Goal: Find contact information: Find contact information

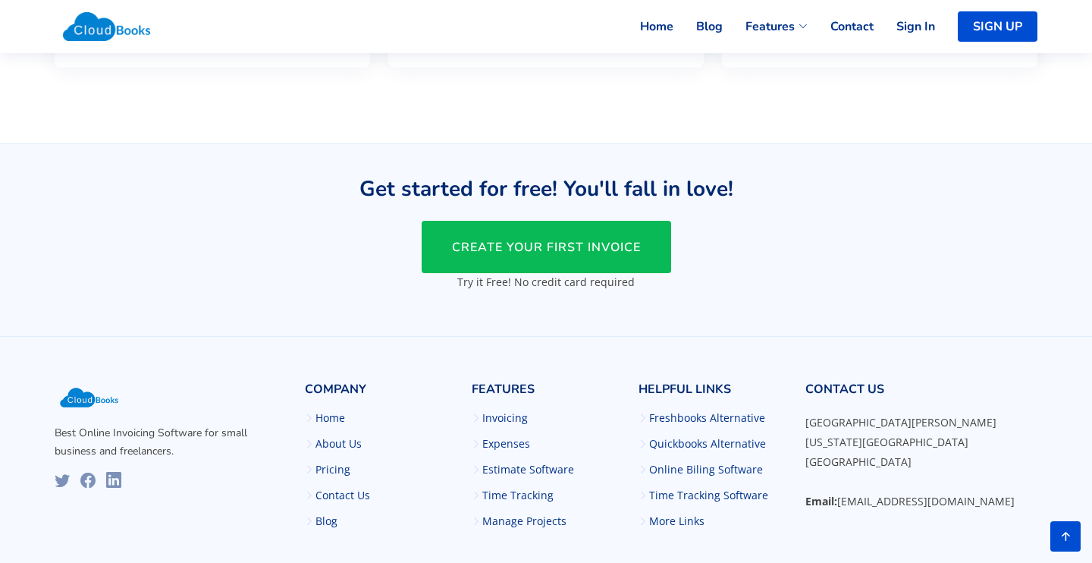
scroll to position [3713, 0]
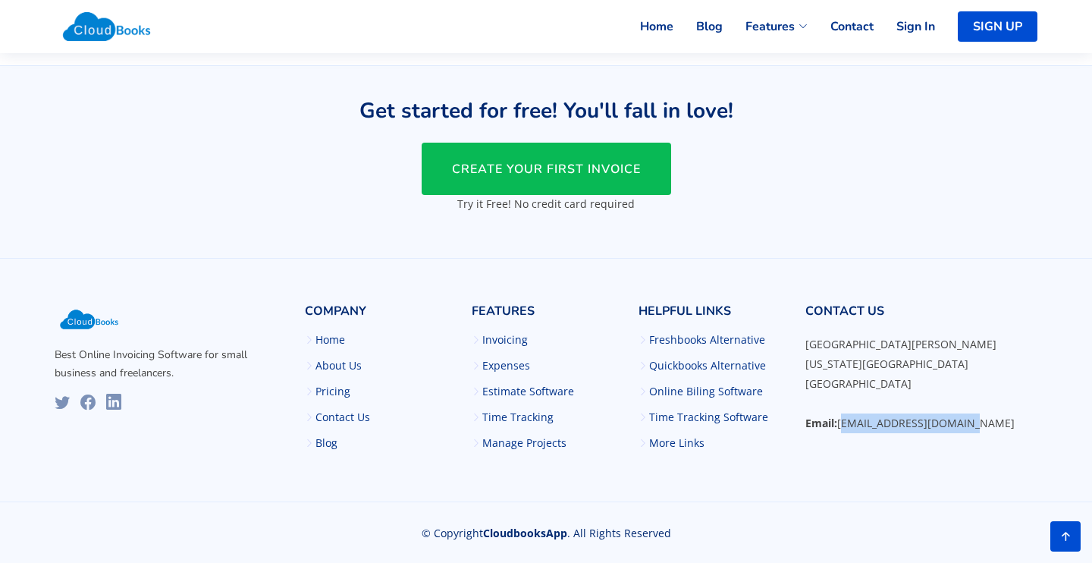
drag, startPoint x: 840, startPoint y: 419, endPoint x: 992, endPoint y: 419, distance: 151.7
click at [992, 419] on p "[STREET_ADDRESS][PERSON_NAME][US_STATE] Email: [EMAIL_ADDRESS][DOMAIN_NAME]" at bounding box center [921, 383] width 232 height 99
copy p "[EMAIL_ADDRESS][DOMAIN_NAME]"
click at [344, 413] on link "Contact Us" at bounding box center [342, 417] width 55 height 11
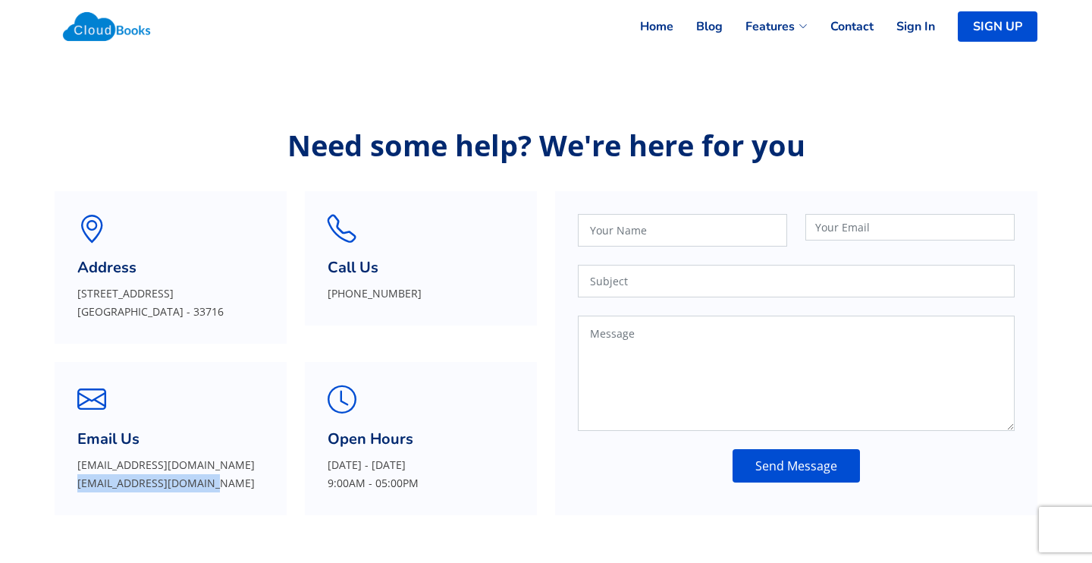
drag, startPoint x: 79, startPoint y: 485, endPoint x: 271, endPoint y: 482, distance: 192.6
click at [271, 482] on div "Email Us [EMAIL_ADDRESS][DOMAIN_NAME] [EMAIL_ADDRESS][DOMAIN_NAME]" at bounding box center [171, 438] width 232 height 152
copy p "[EMAIL_ADDRESS][DOMAIN_NAME]"
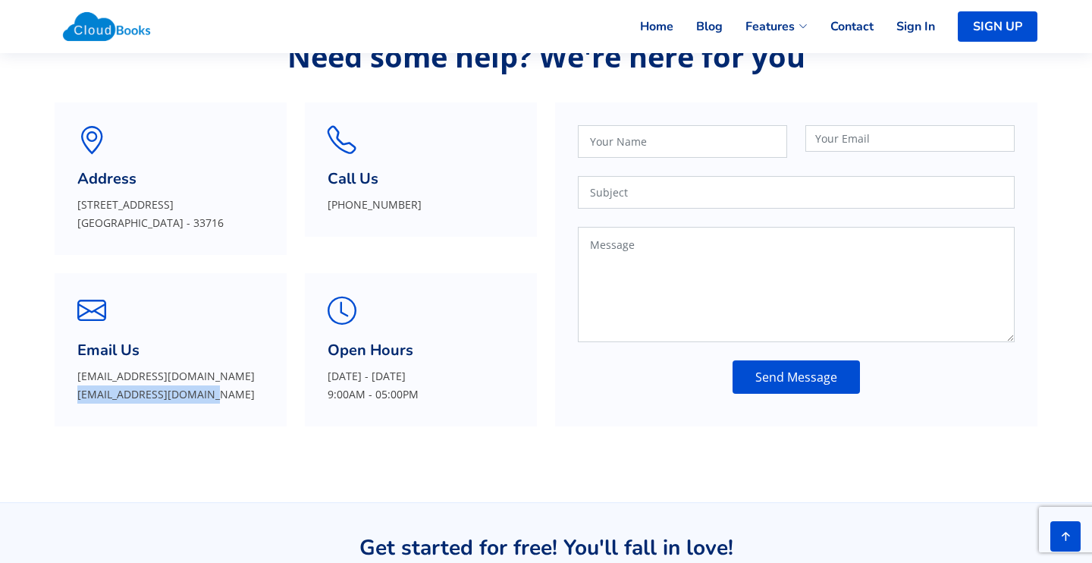
scroll to position [264, 0]
